Goal: Task Accomplishment & Management: Use online tool/utility

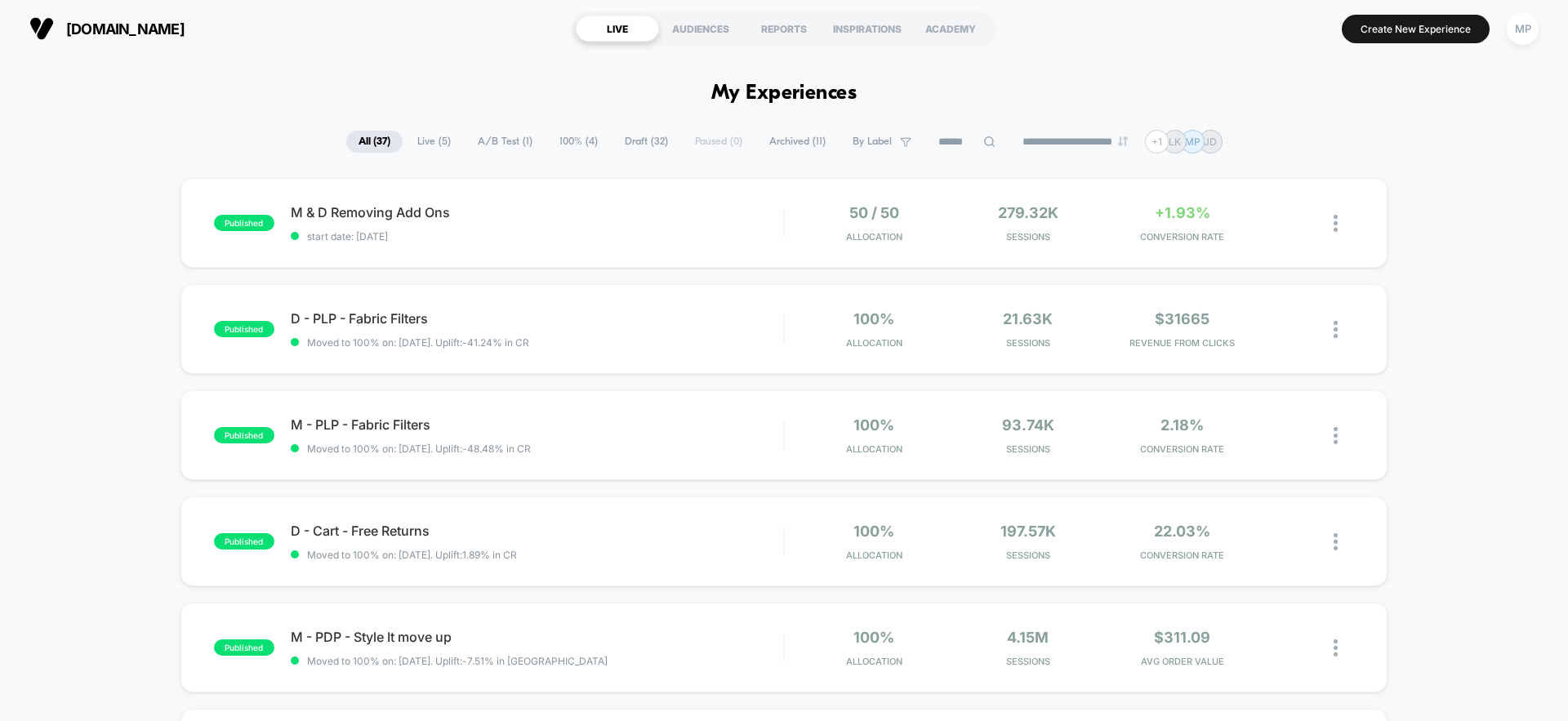
click at [647, 144] on span "Draft ( 32 )" at bounding box center [647, 141] width 68 height 22
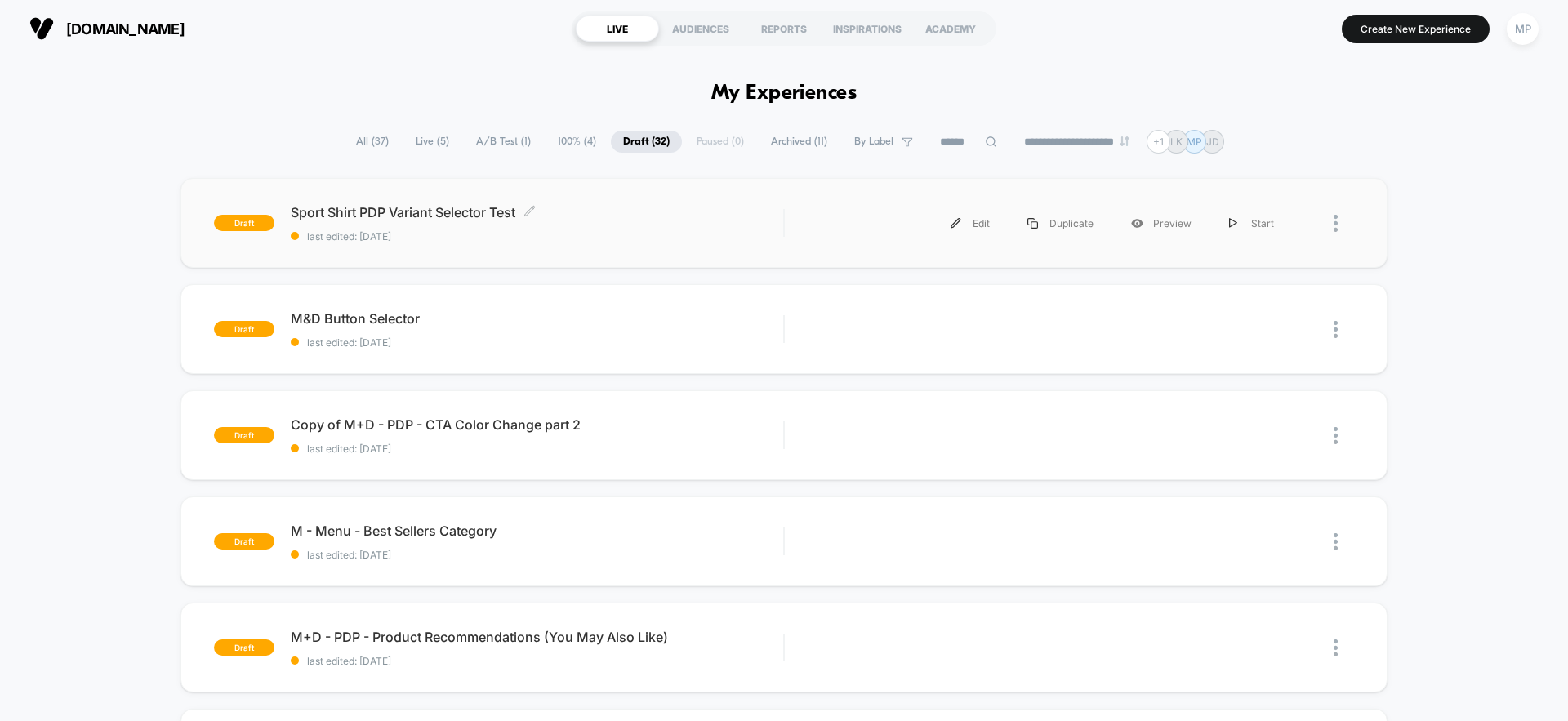
click at [637, 219] on span "Sport Shirt PDP Variant Selector Test Click to edit experience details" at bounding box center [538, 212] width 493 height 17
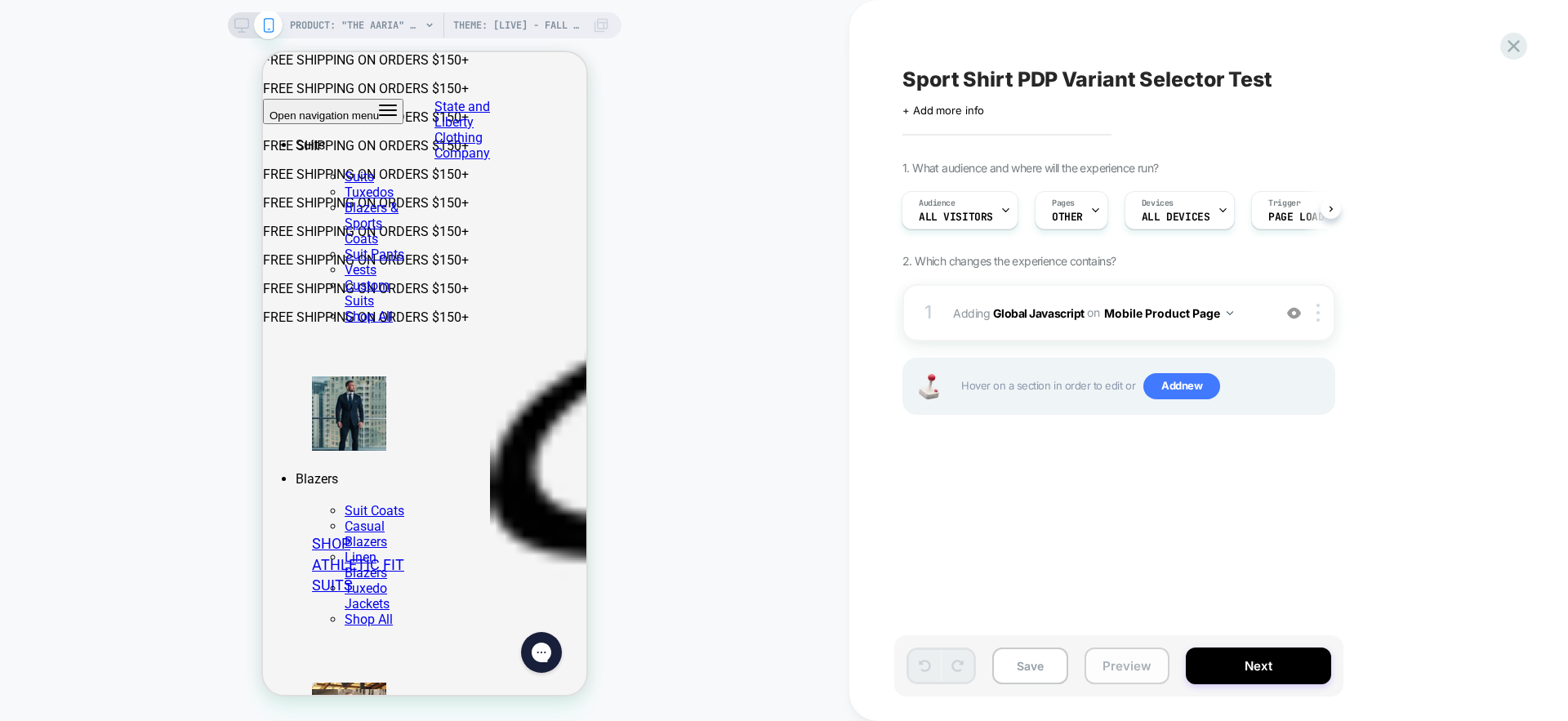
click at [1113, 661] on button "Preview" at bounding box center [1127, 666] width 85 height 37
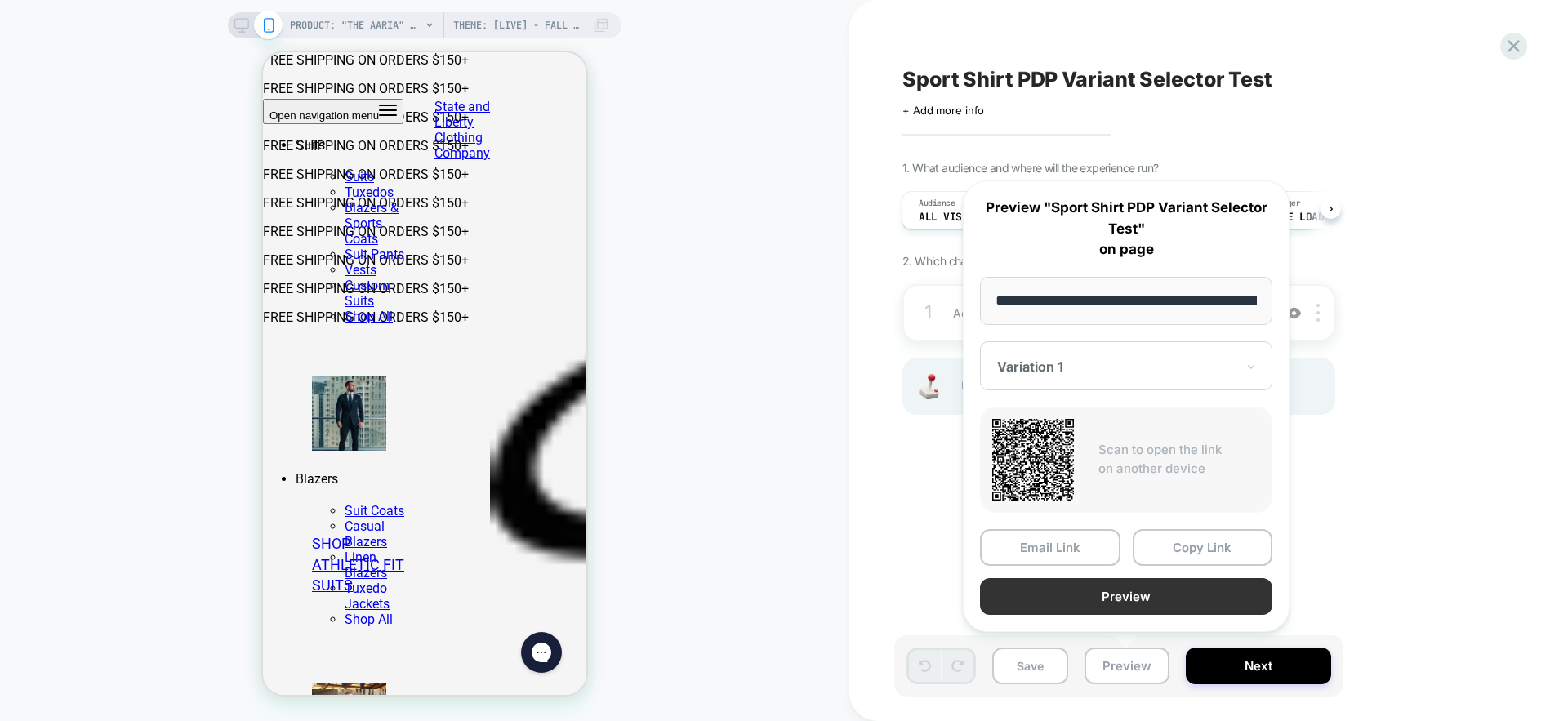
click at [1090, 594] on button "Preview" at bounding box center [1126, 597] width 292 height 37
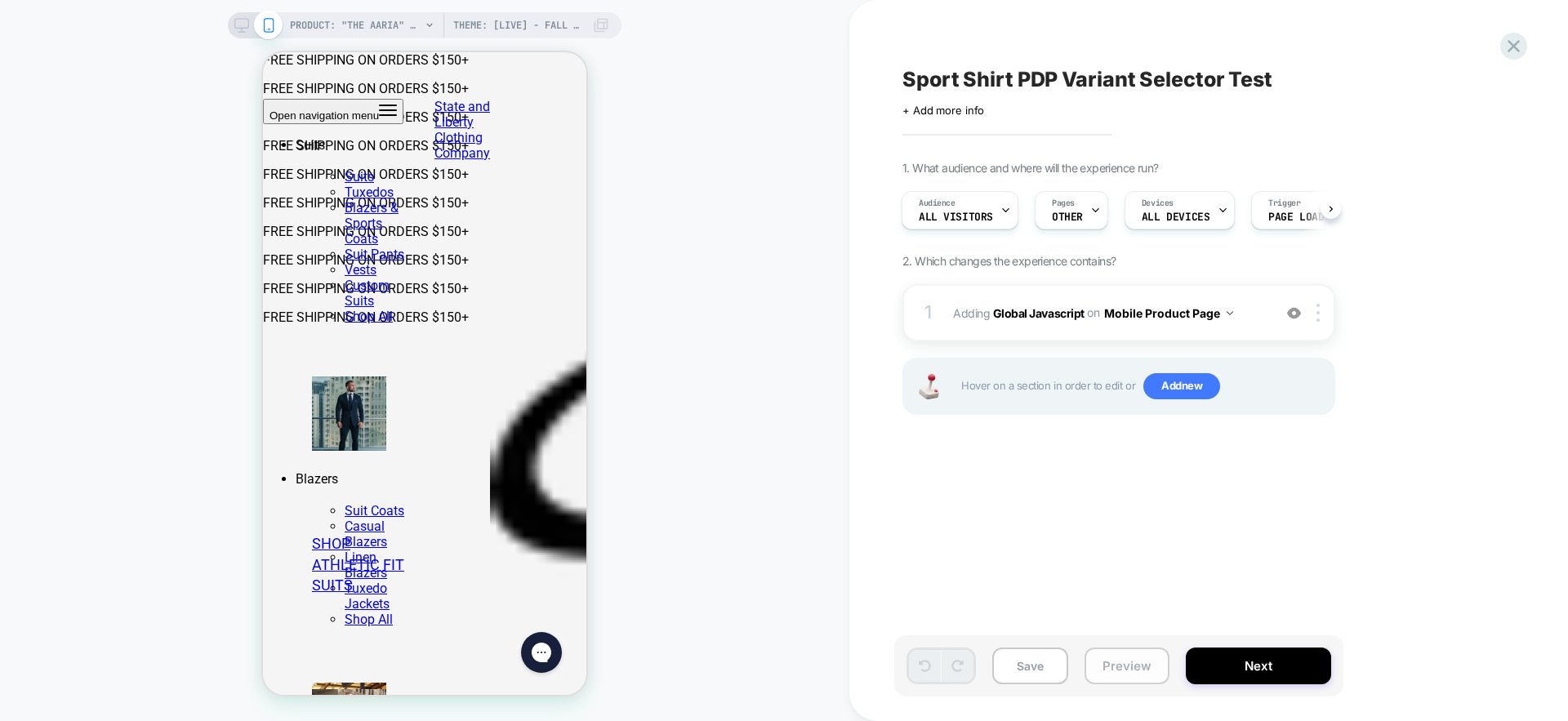
click at [1110, 670] on button "Preview" at bounding box center [1127, 666] width 85 height 37
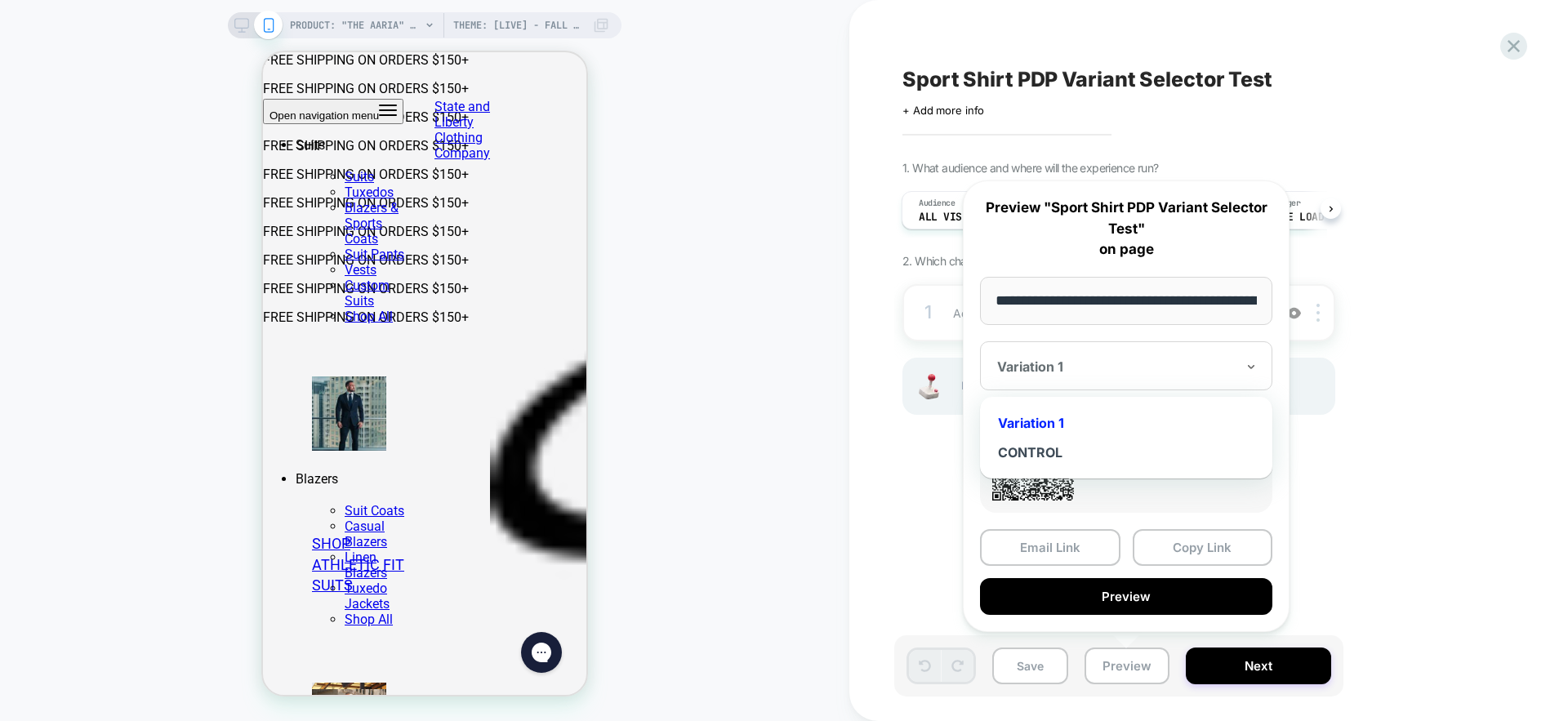
click at [1134, 368] on div at bounding box center [1116, 366] width 239 height 17
click at [1030, 451] on div "CONTROL" at bounding box center [1126, 452] width 276 height 29
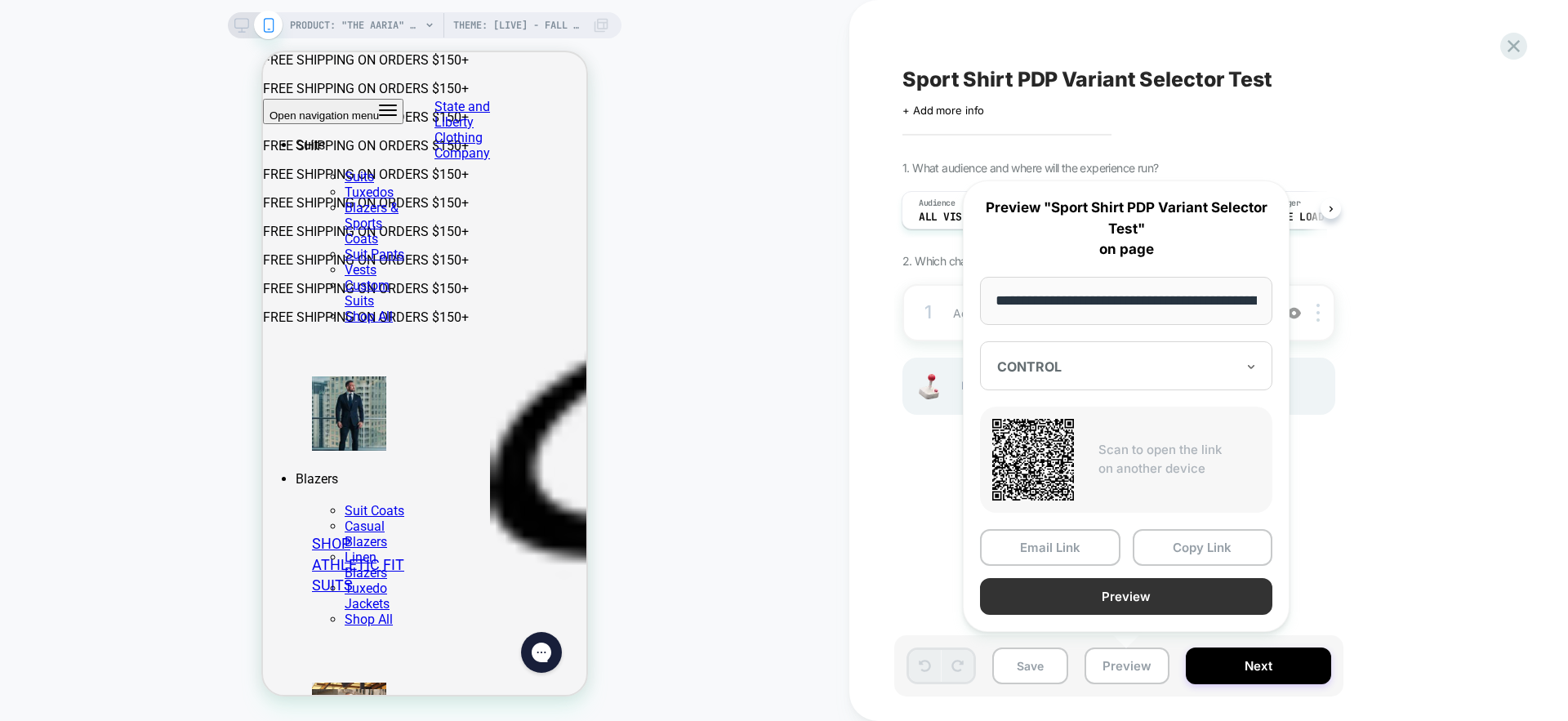
click at [1124, 599] on button "Preview" at bounding box center [1126, 597] width 292 height 37
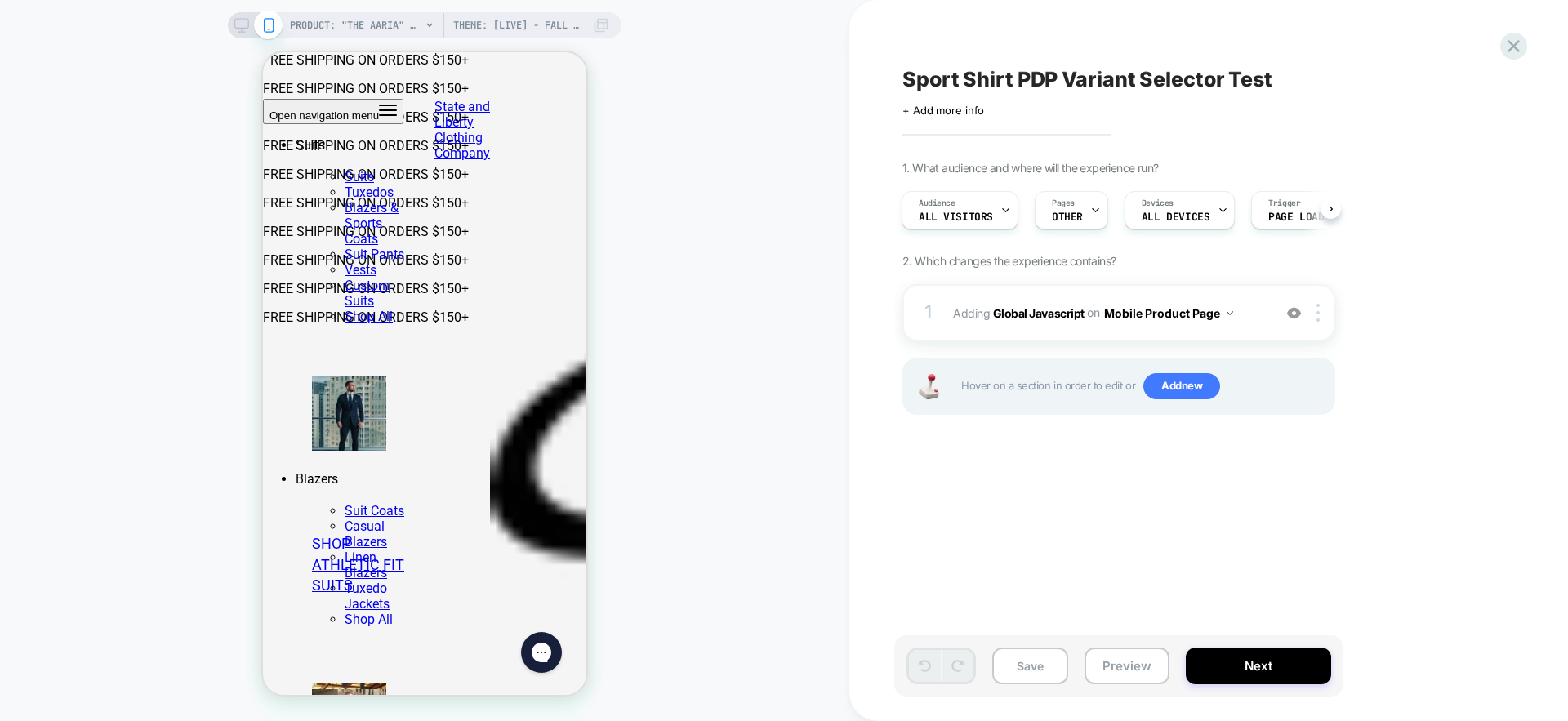
drag, startPoint x: 1127, startPoint y: 671, endPoint x: 1457, endPoint y: 515, distance: 365.0
click at [1456, 516] on div "Sport Shirt PDP Variant Selector Test Click to edit experience details + Add mo…" at bounding box center [1209, 360] width 613 height 721
click at [1044, 215] on div at bounding box center [1049, 210] width 11 height 37
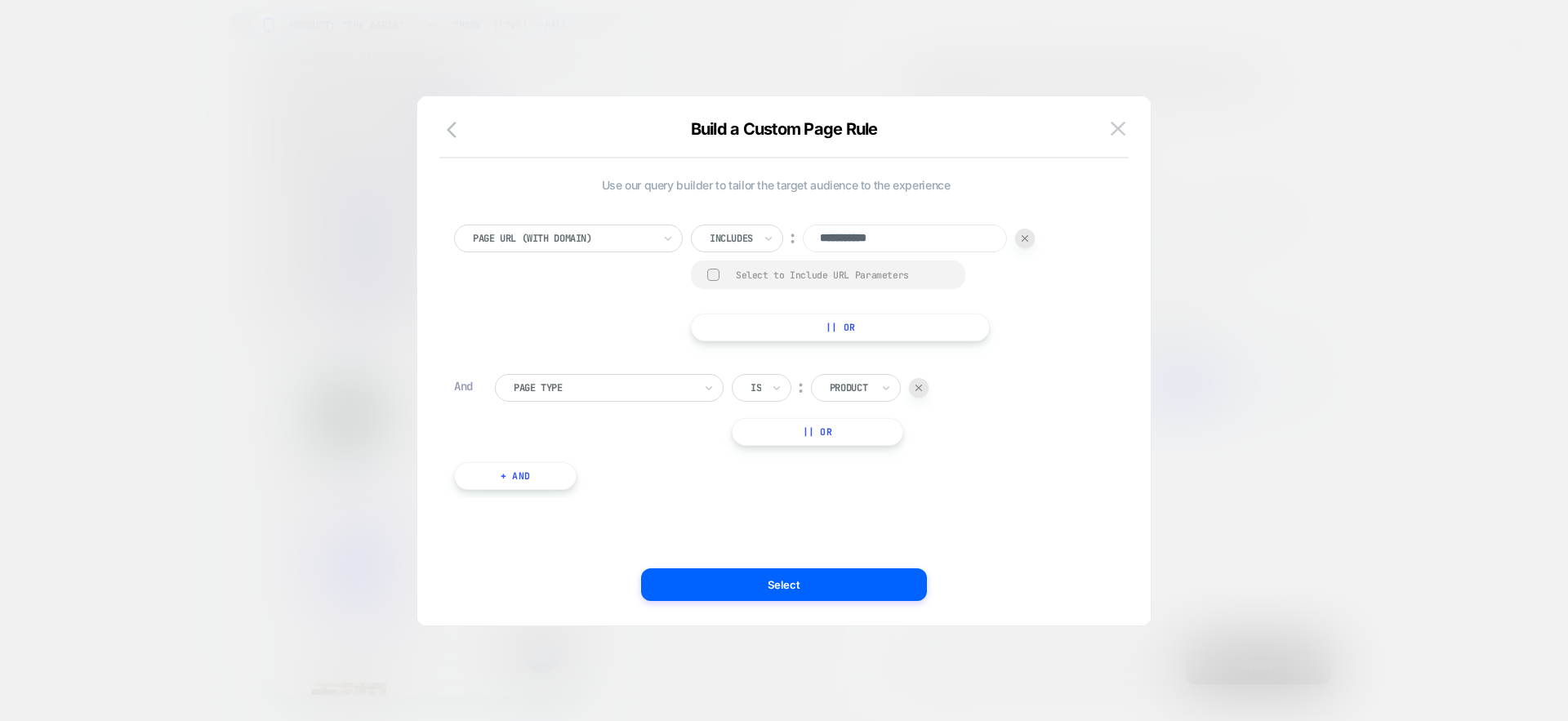
click at [1135, 134] on div "Build a Custom Page Rule" at bounding box center [783, 138] width 733 height 39
click at [1120, 125] on img at bounding box center [1117, 129] width 15 height 14
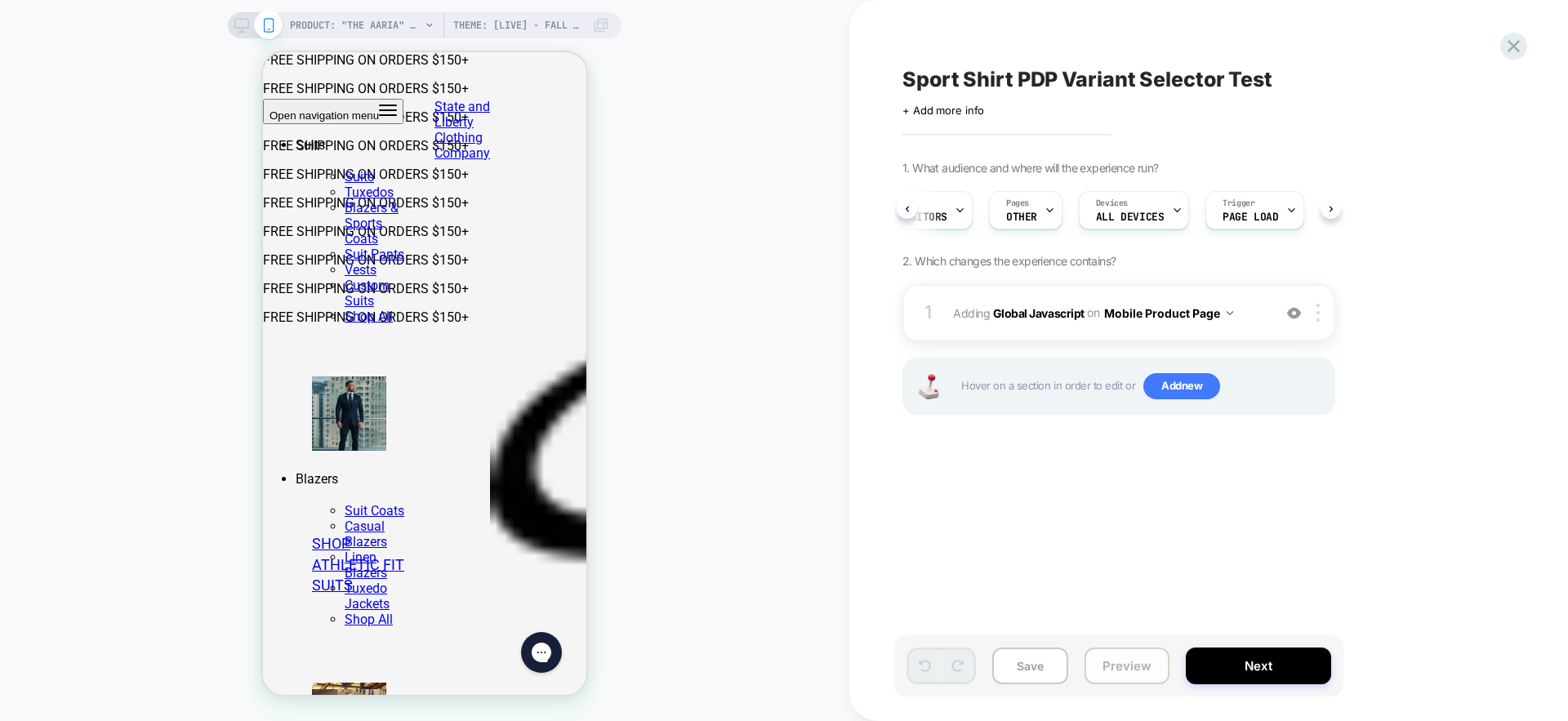
click at [1129, 674] on button "Preview" at bounding box center [1127, 666] width 85 height 37
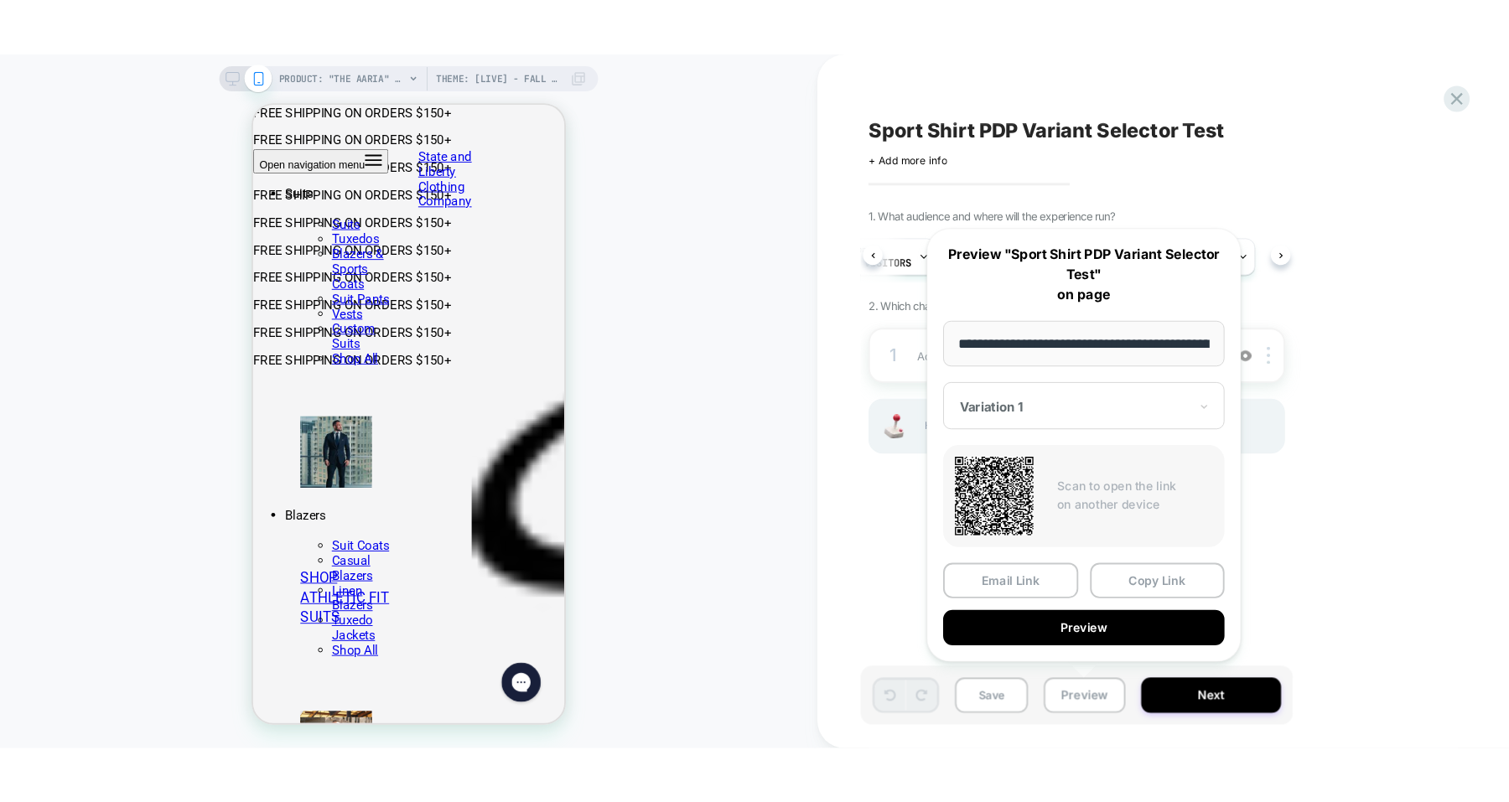
scroll to position [0, 440]
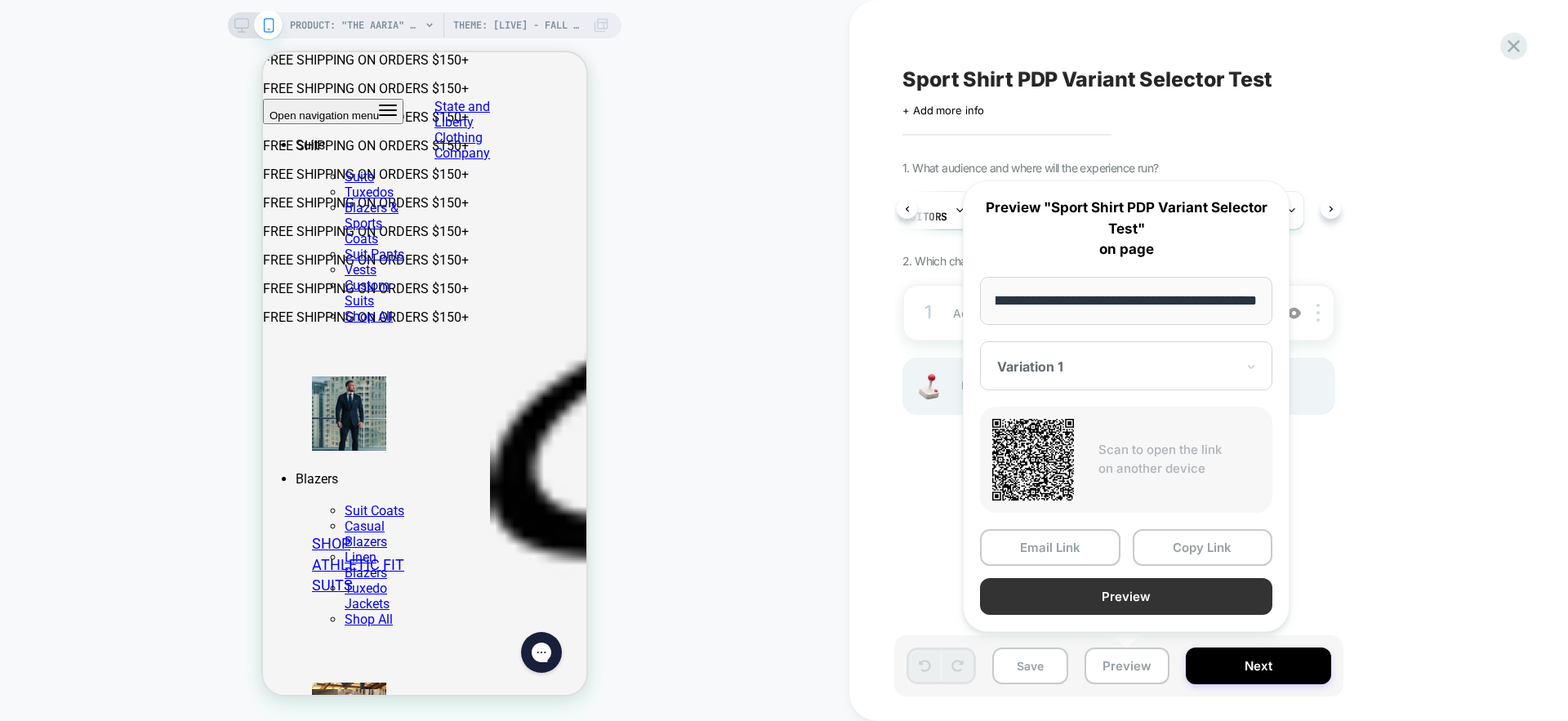
click at [1172, 595] on button "Preview" at bounding box center [1126, 597] width 292 height 37
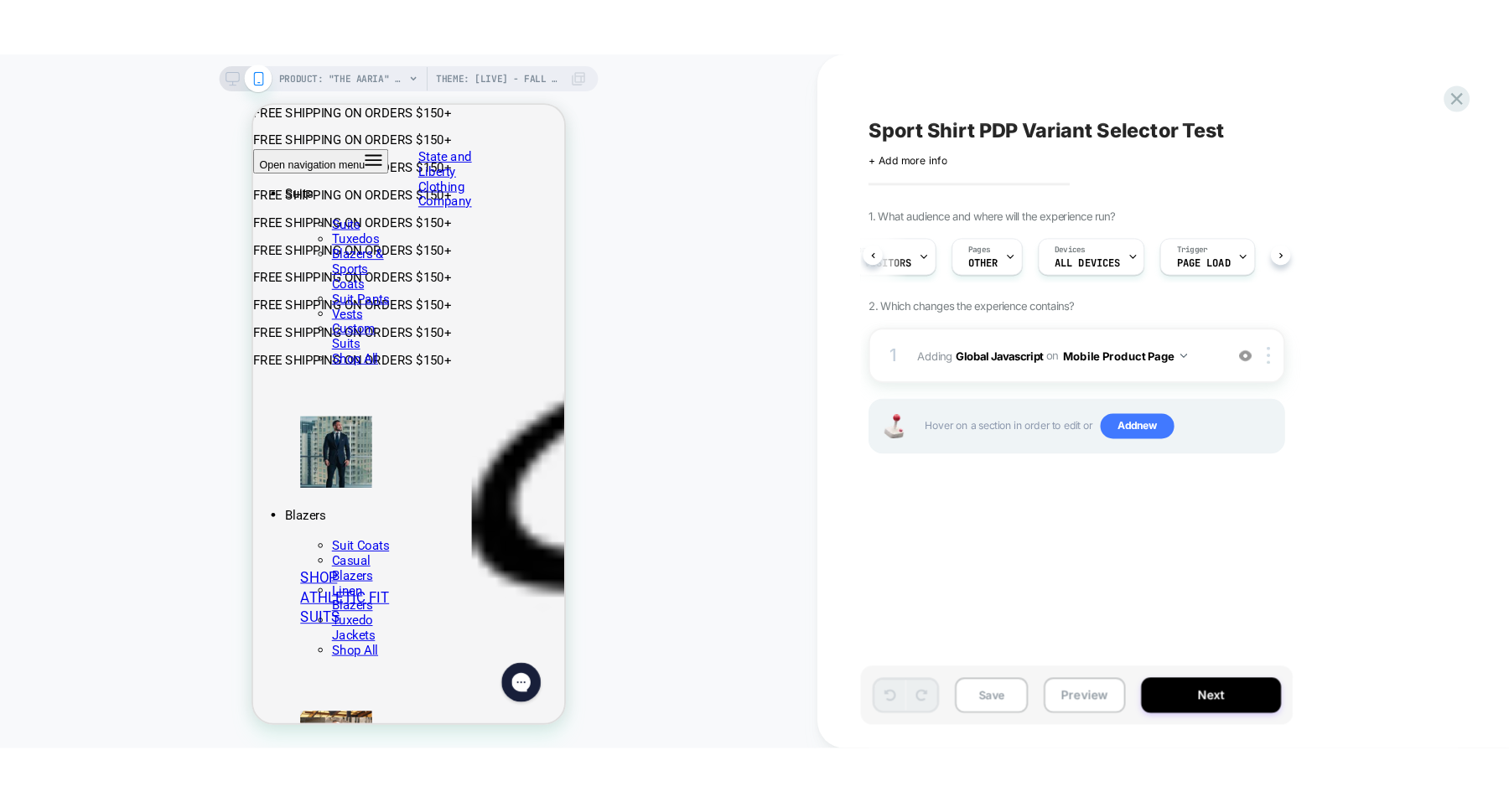
scroll to position [0, 48]
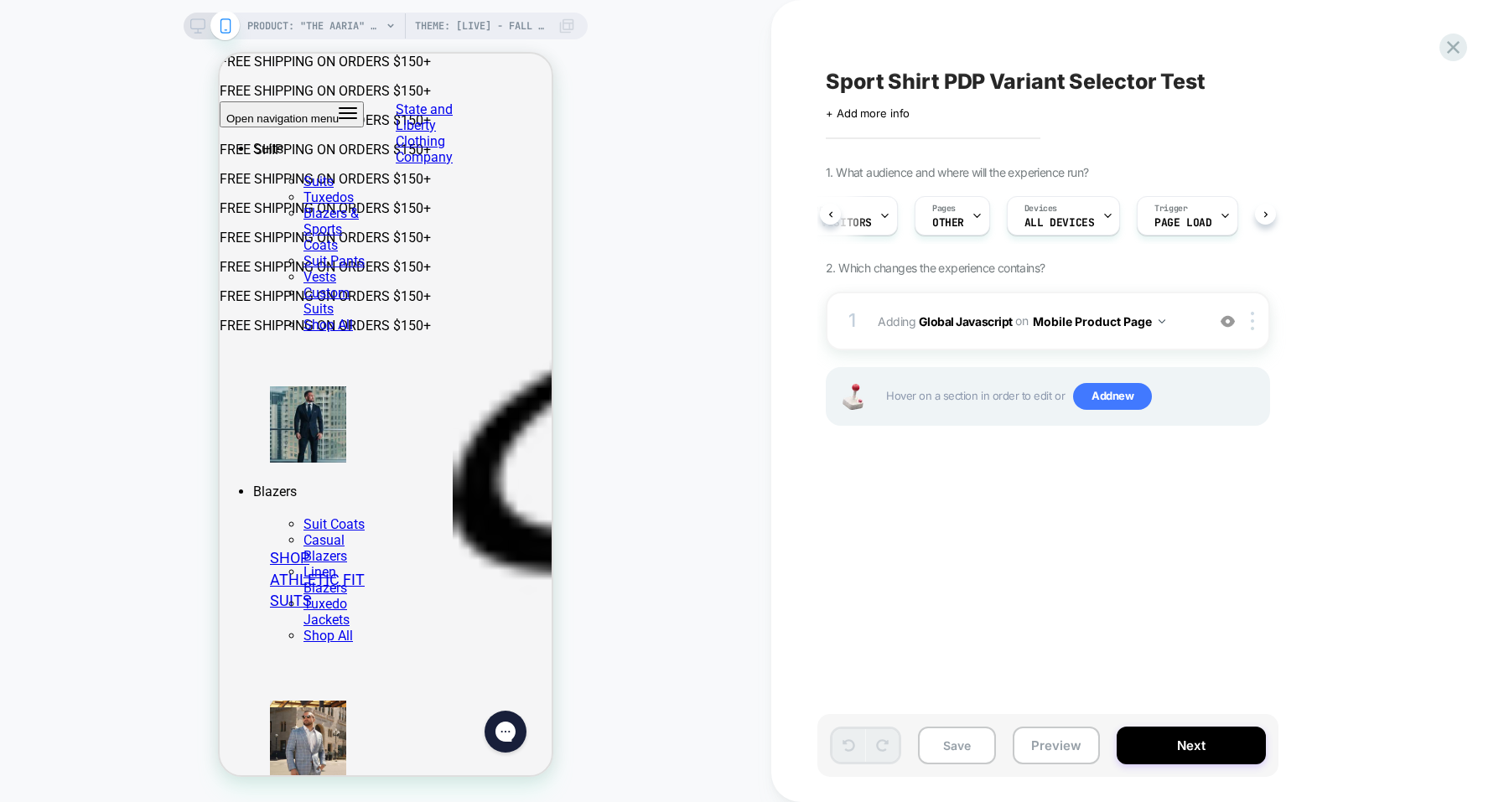
click at [685, 113] on div "PRODUCT: "The Aaria" Sport Shirt - Light Grey Bengal Stripe Theme: [LIVE] - Fal…" at bounding box center [385, 401] width 771 height 769
click at [198, 33] on rect at bounding box center [199, 33] width 8 height 1
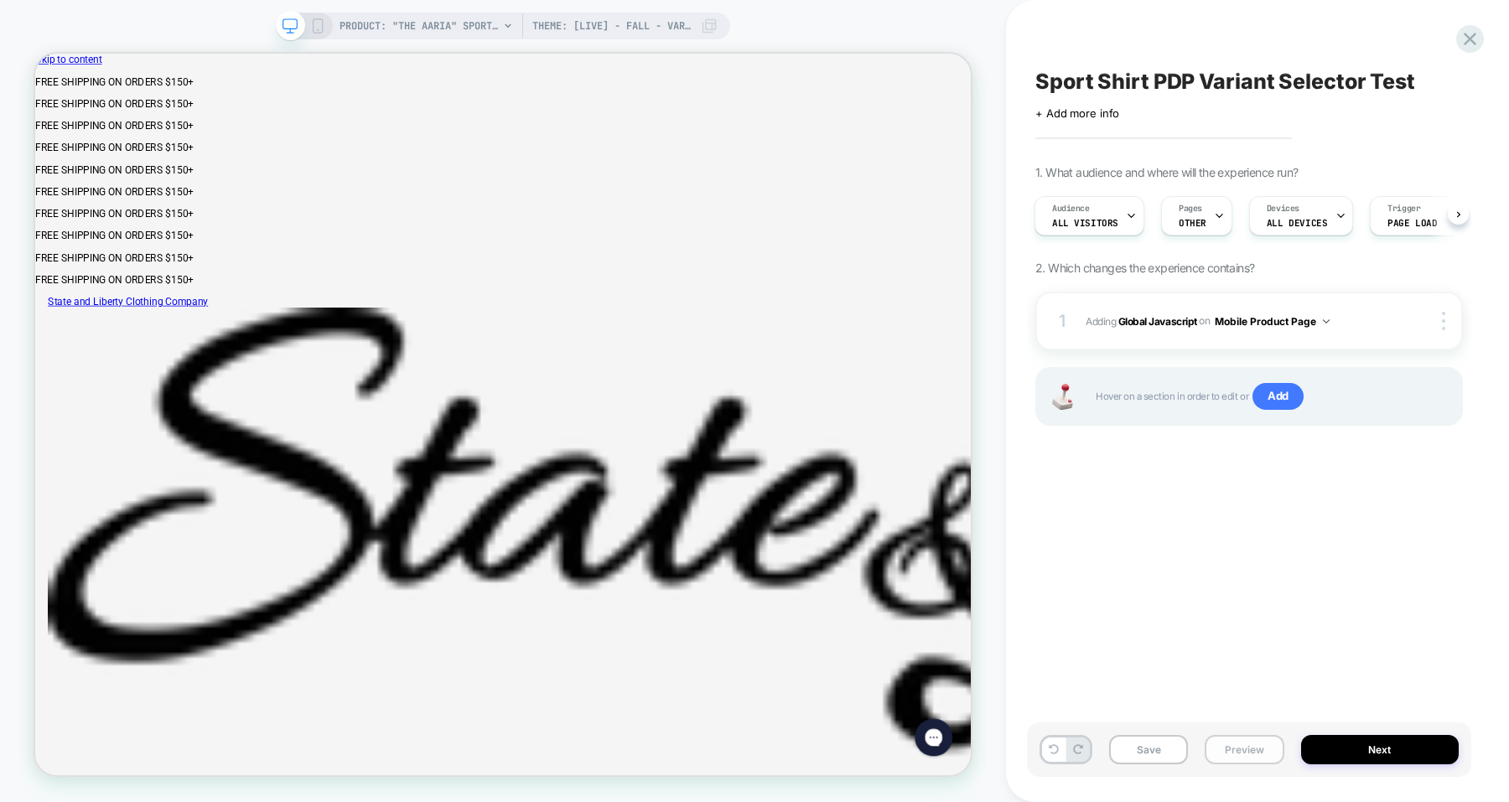
click at [1234, 740] on button "Preview" at bounding box center [1244, 749] width 79 height 29
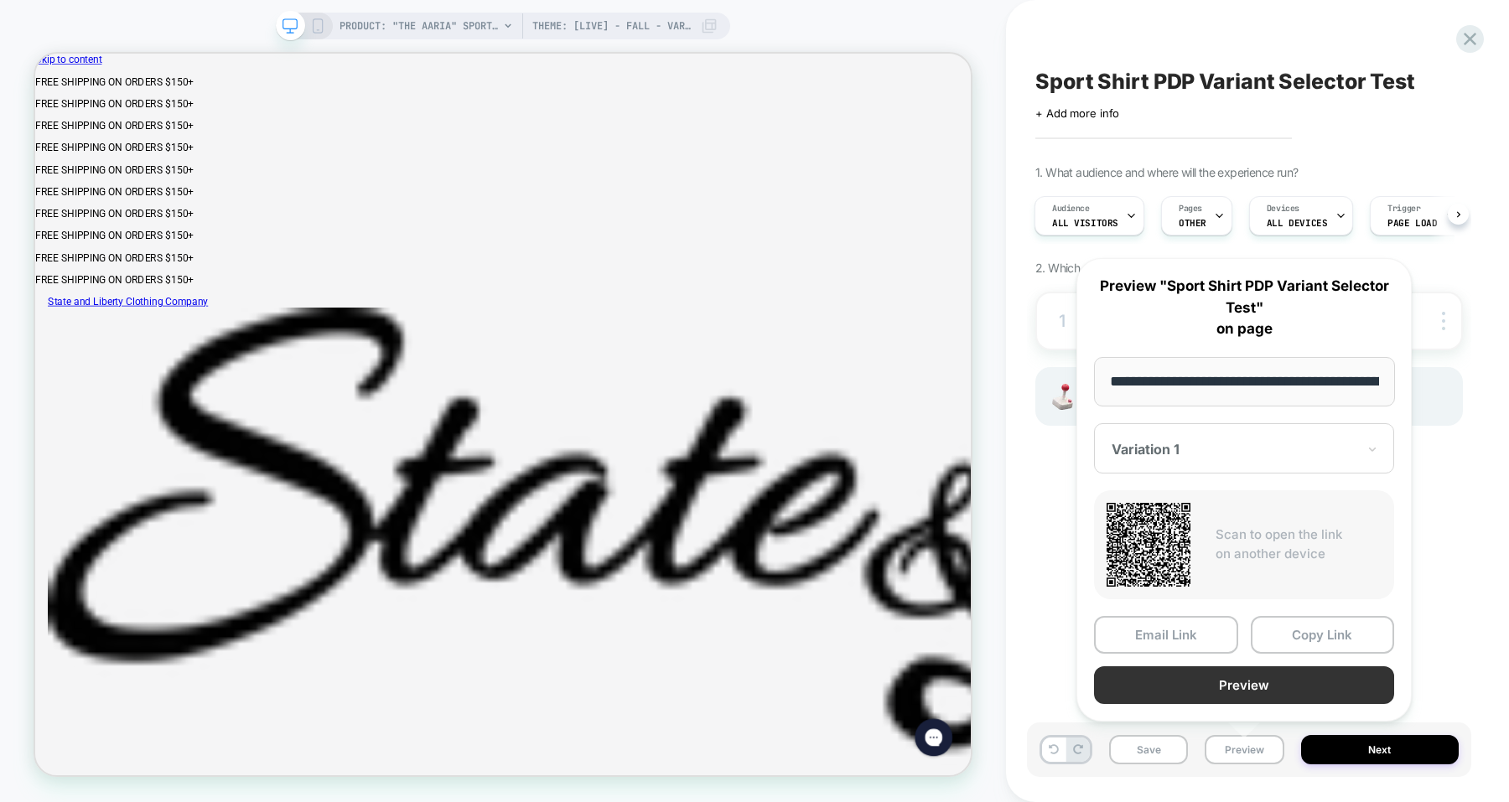
click at [1235, 687] on button "Preview" at bounding box center [1244, 686] width 300 height 38
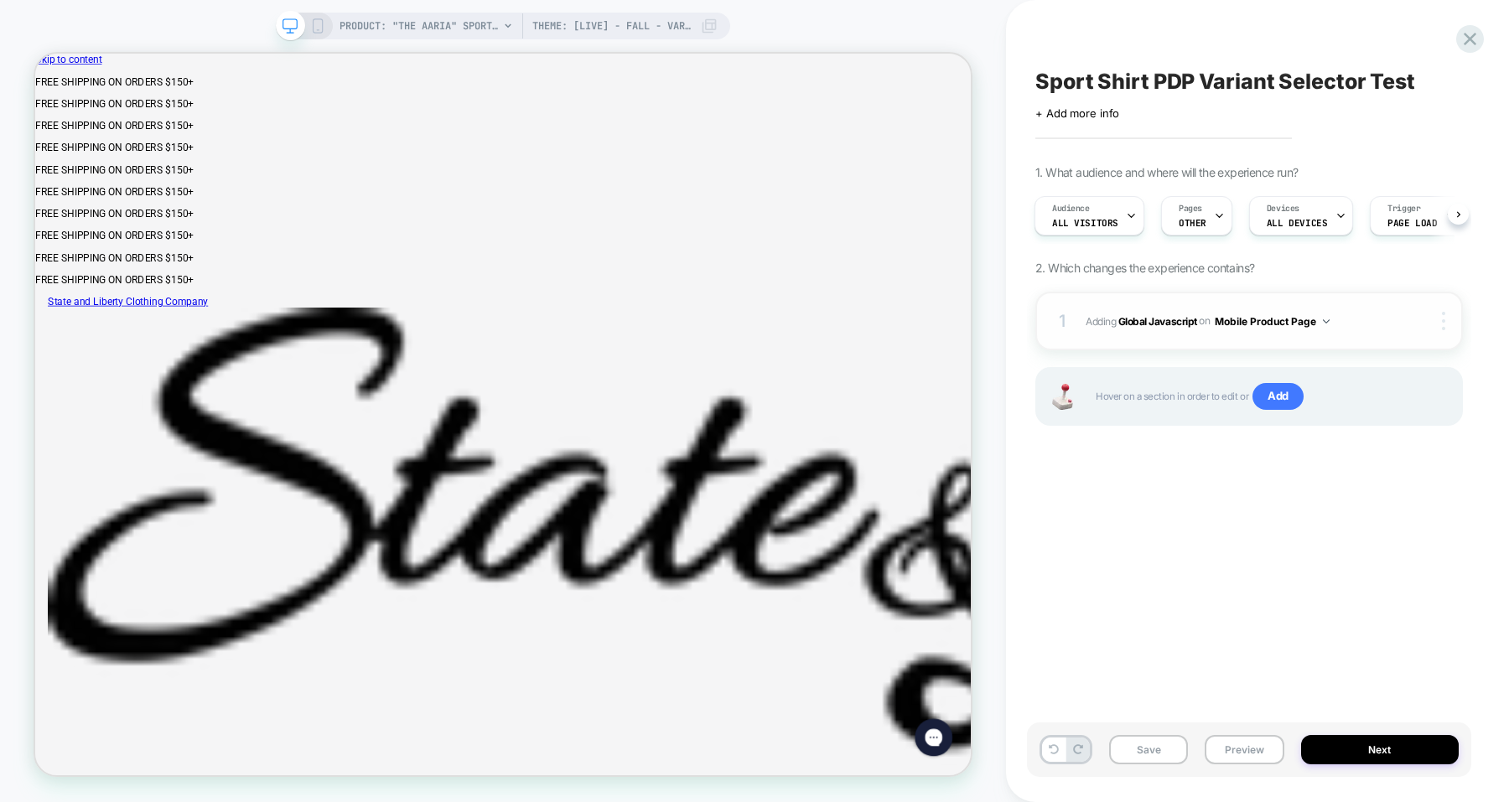
click at [1437, 326] on div at bounding box center [1447, 321] width 32 height 18
click at [1368, 273] on div "Copy to Desktop" at bounding box center [1344, 275] width 149 height 46
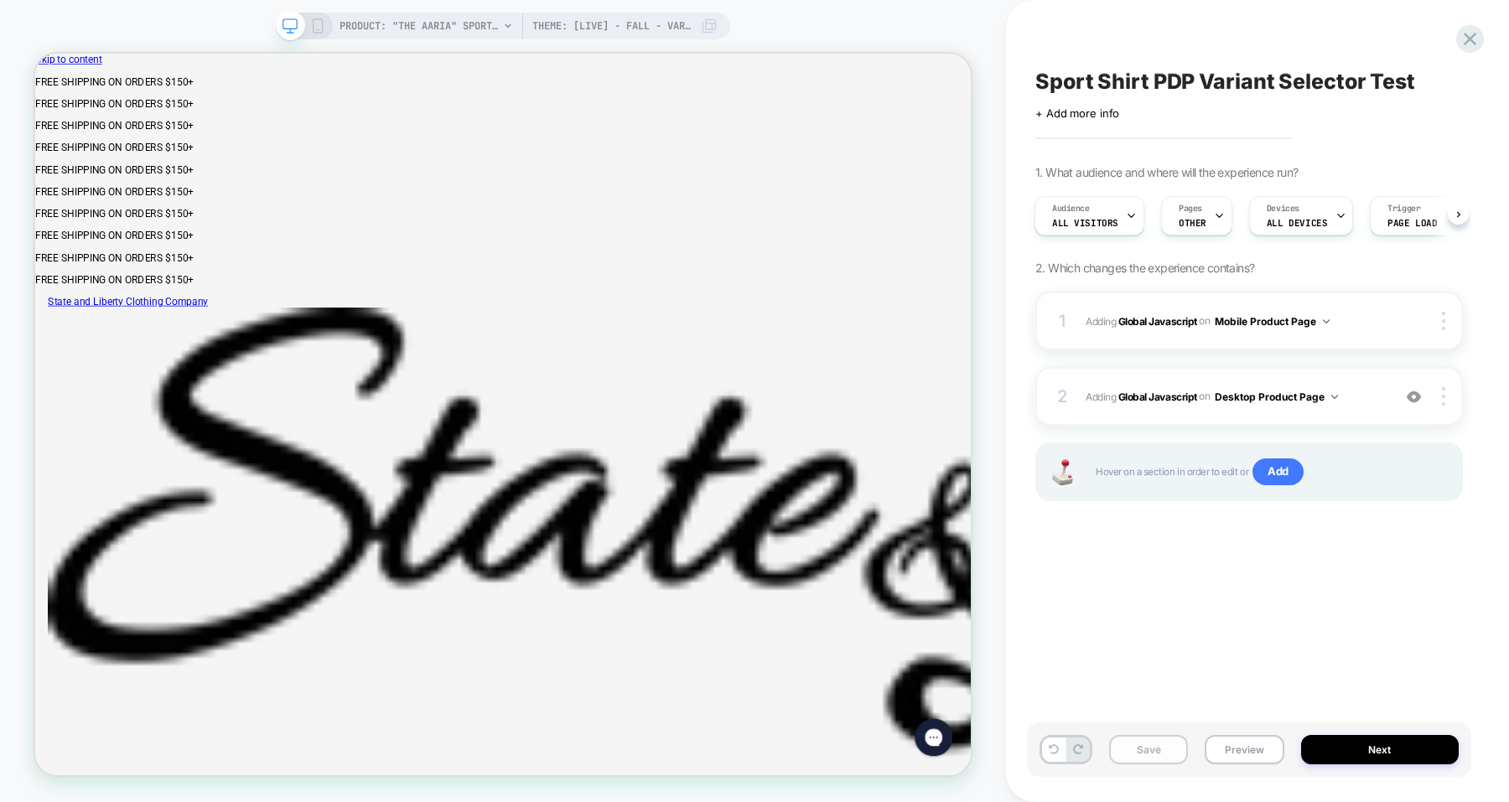
click at [1166, 740] on button "Save" at bounding box center [1148, 749] width 79 height 29
click at [1231, 740] on button "Preview" at bounding box center [1244, 749] width 79 height 29
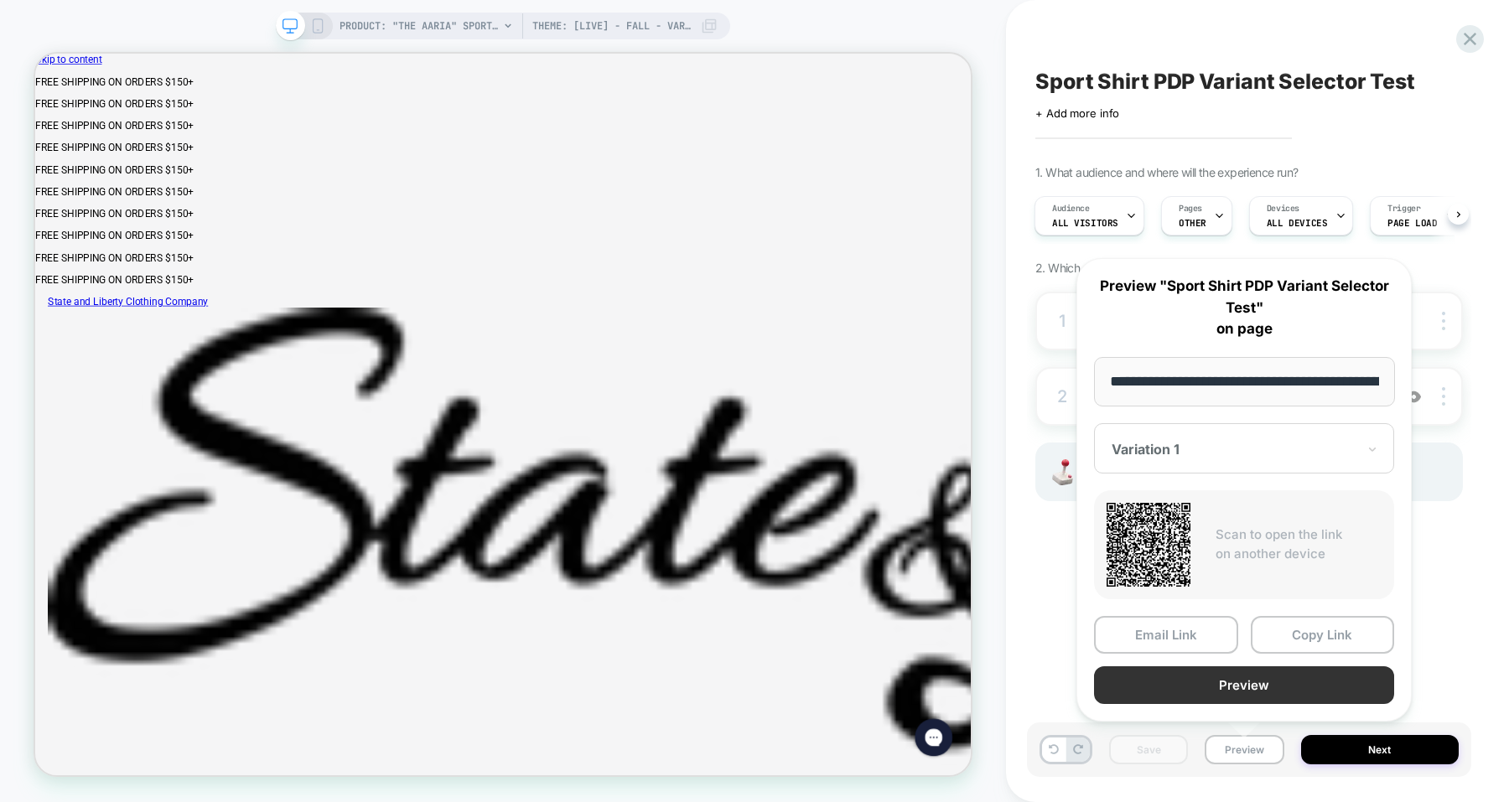
click at [1227, 692] on button "Preview" at bounding box center [1244, 686] width 300 height 38
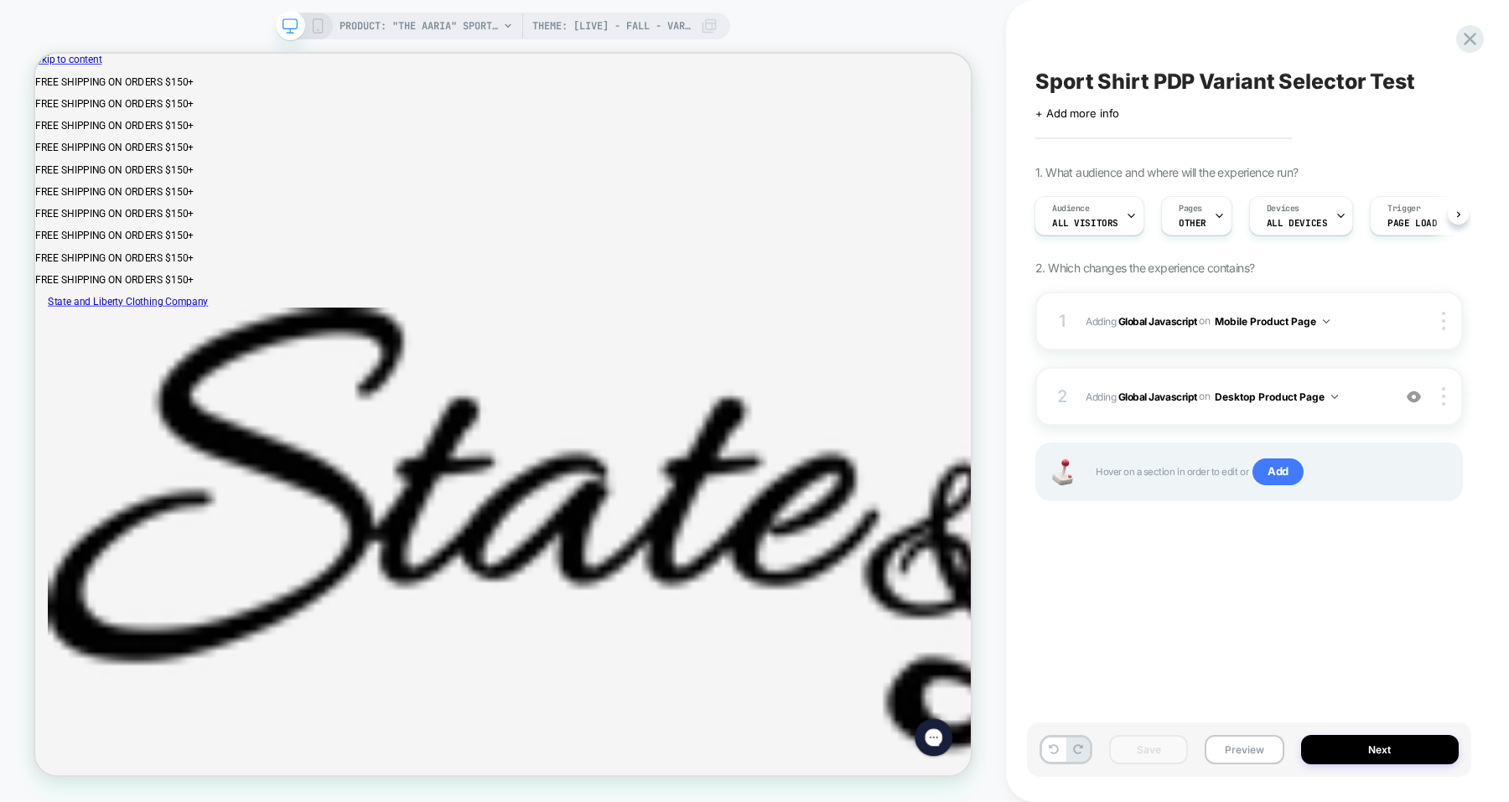
click at [317, 25] on icon at bounding box center [317, 25] width 15 height 15
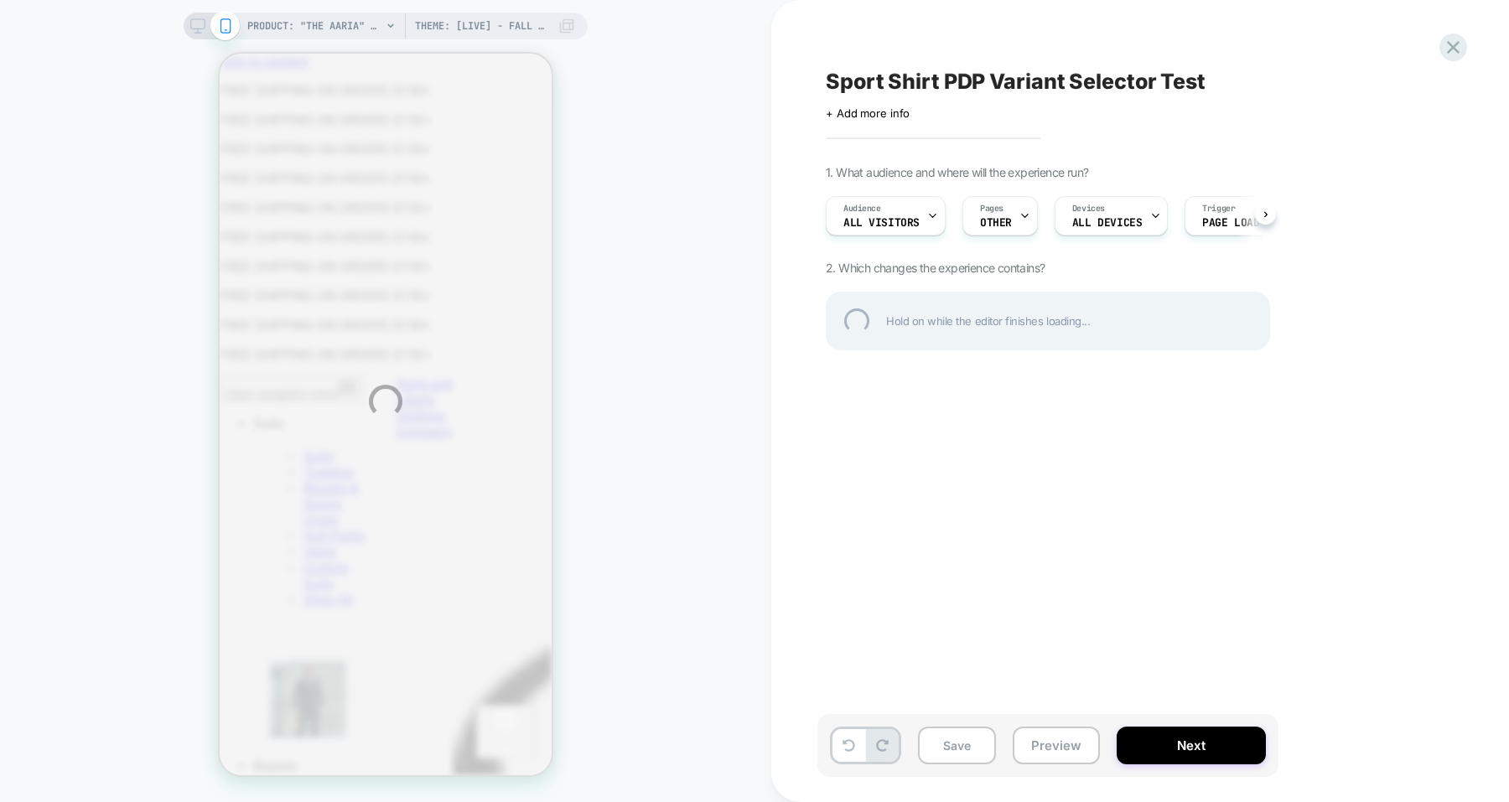
click at [194, 29] on div "PRODUCT: "The Aaria" Sport Shirt - Light Grey Bengal Stripe Theme: [LIVE] - Fal…" at bounding box center [754, 401] width 1509 height 802
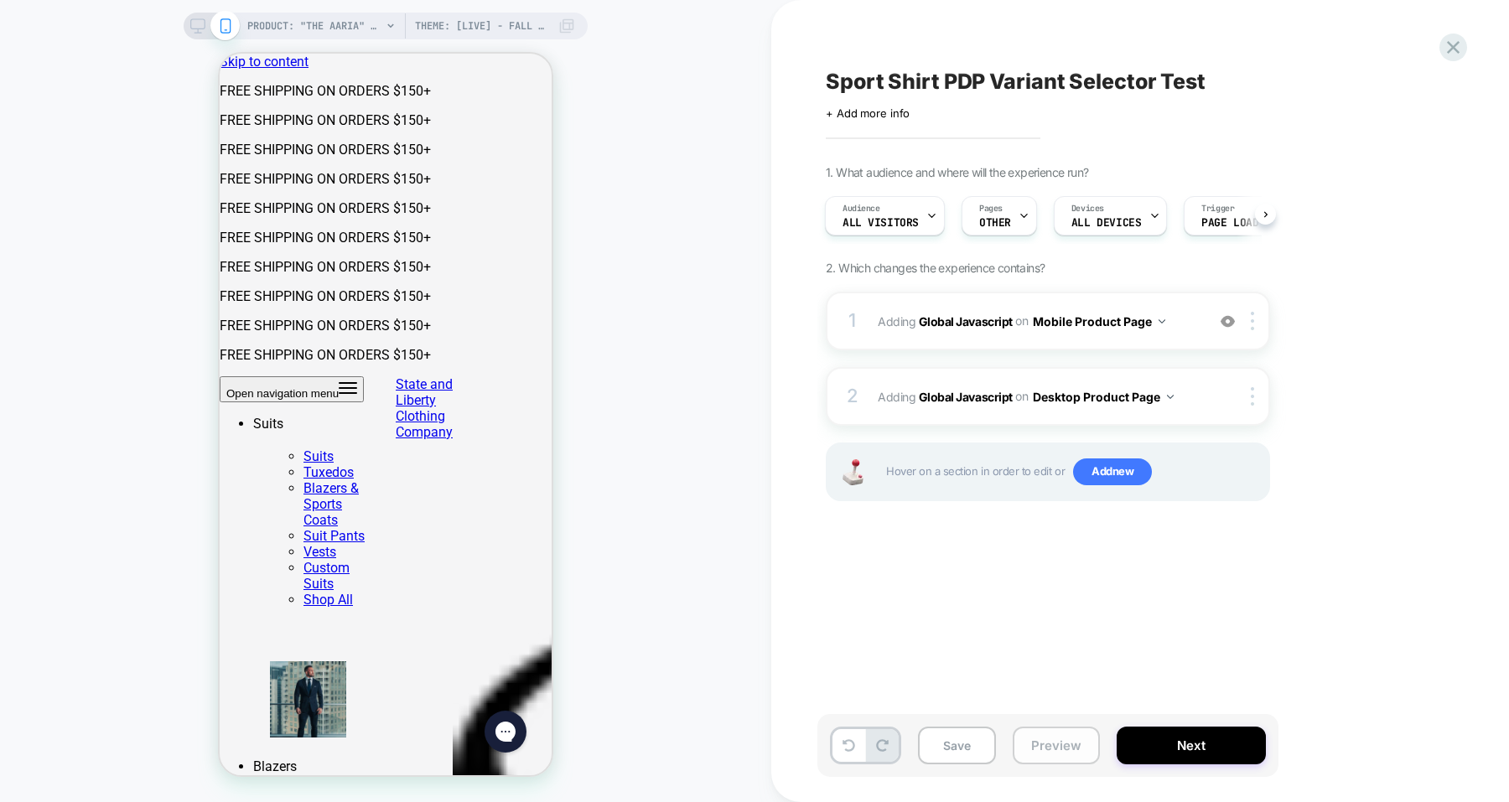
click at [1051, 740] on button "Preview" at bounding box center [1056, 746] width 87 height 38
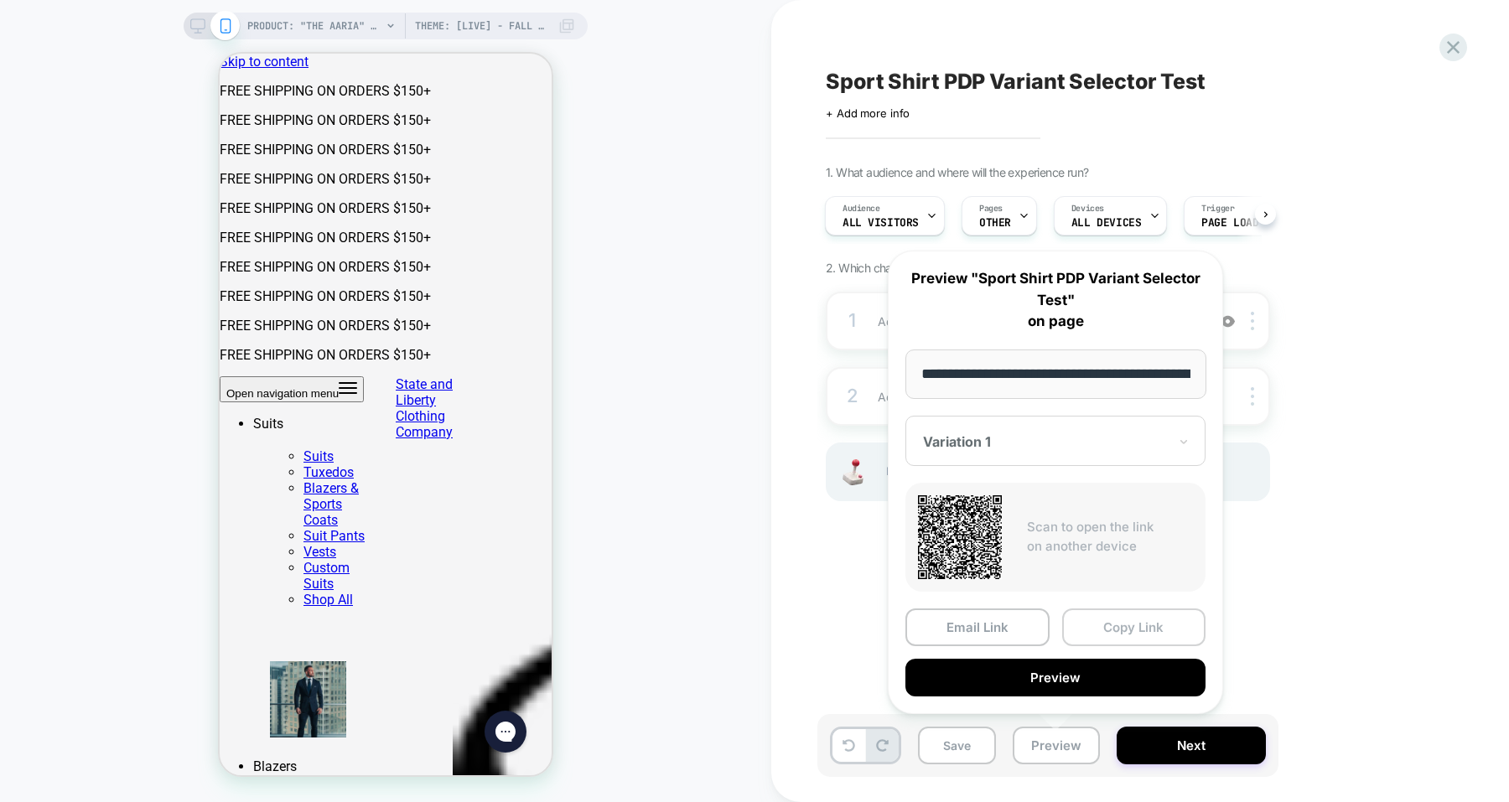
click at [1120, 629] on button "Copy Link" at bounding box center [1134, 628] width 144 height 38
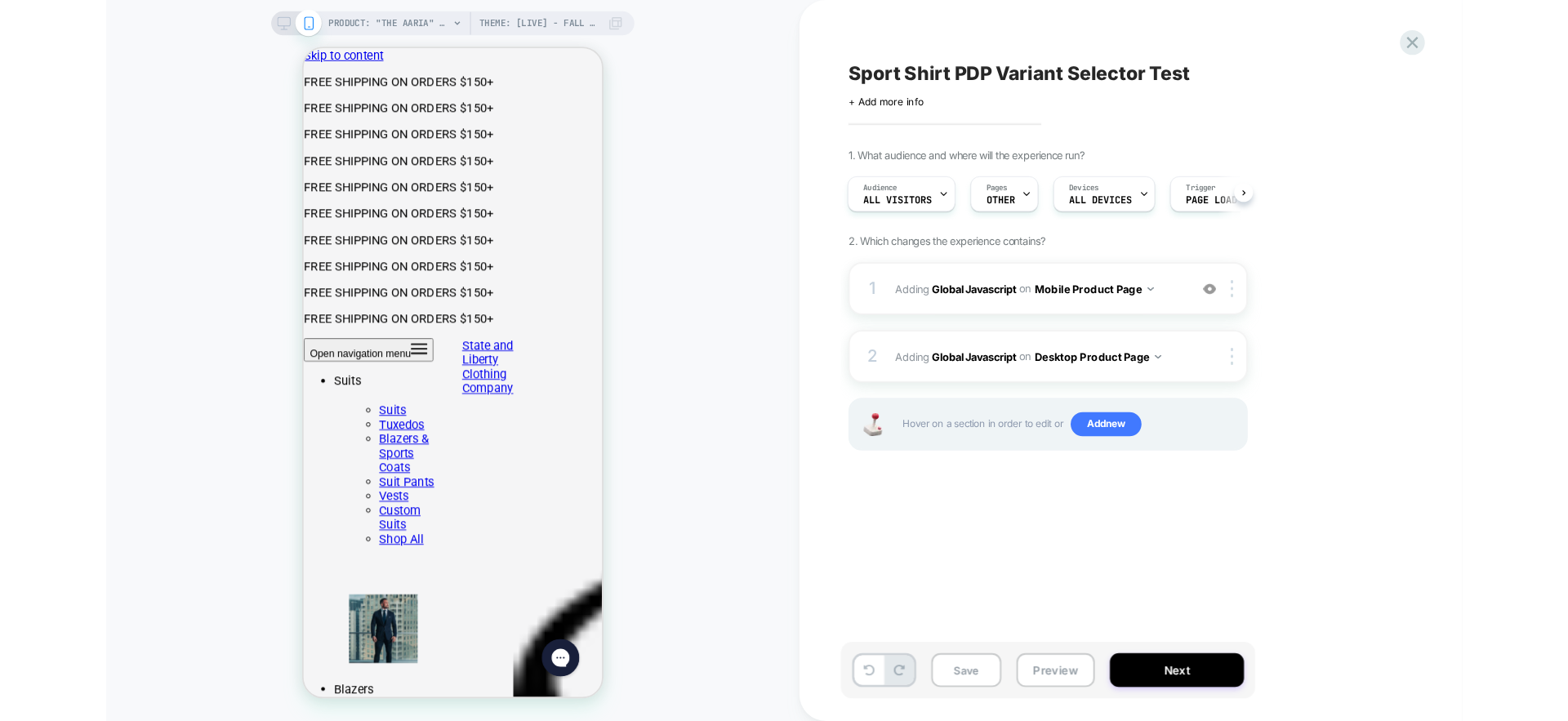
scroll to position [0, 1]
